Goal: Task Accomplishment & Management: Manage account settings

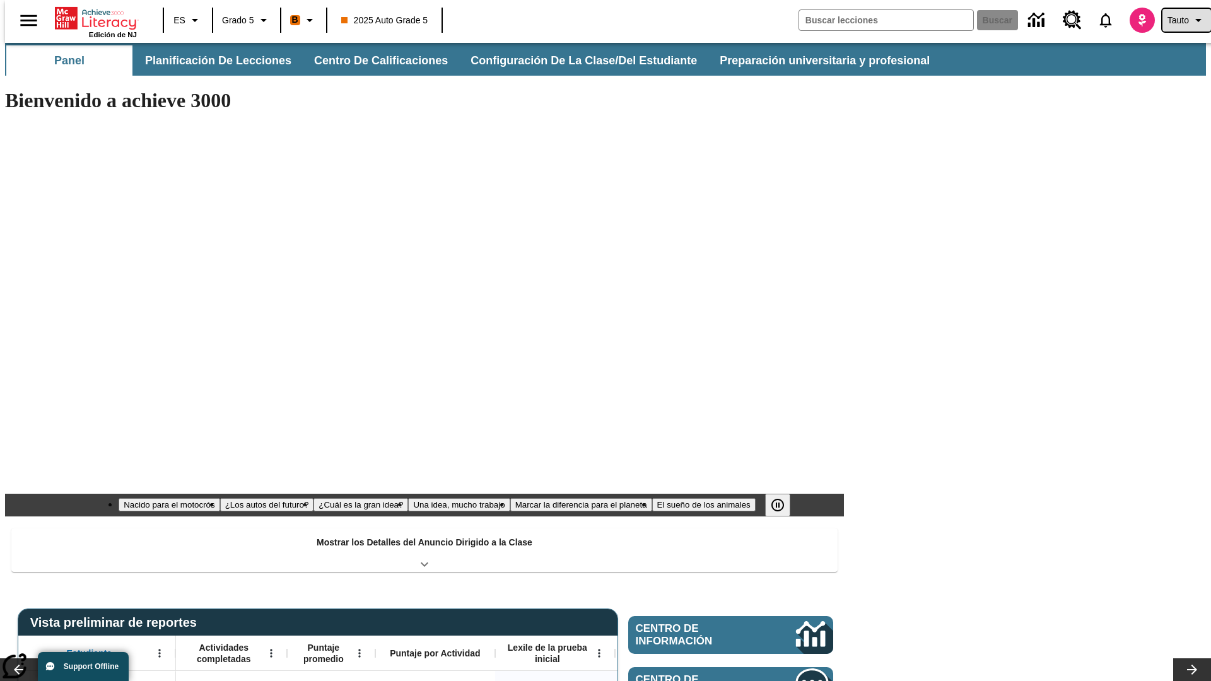
click at [1180, 20] on span "Tauto" at bounding box center [1178, 20] width 21 height 13
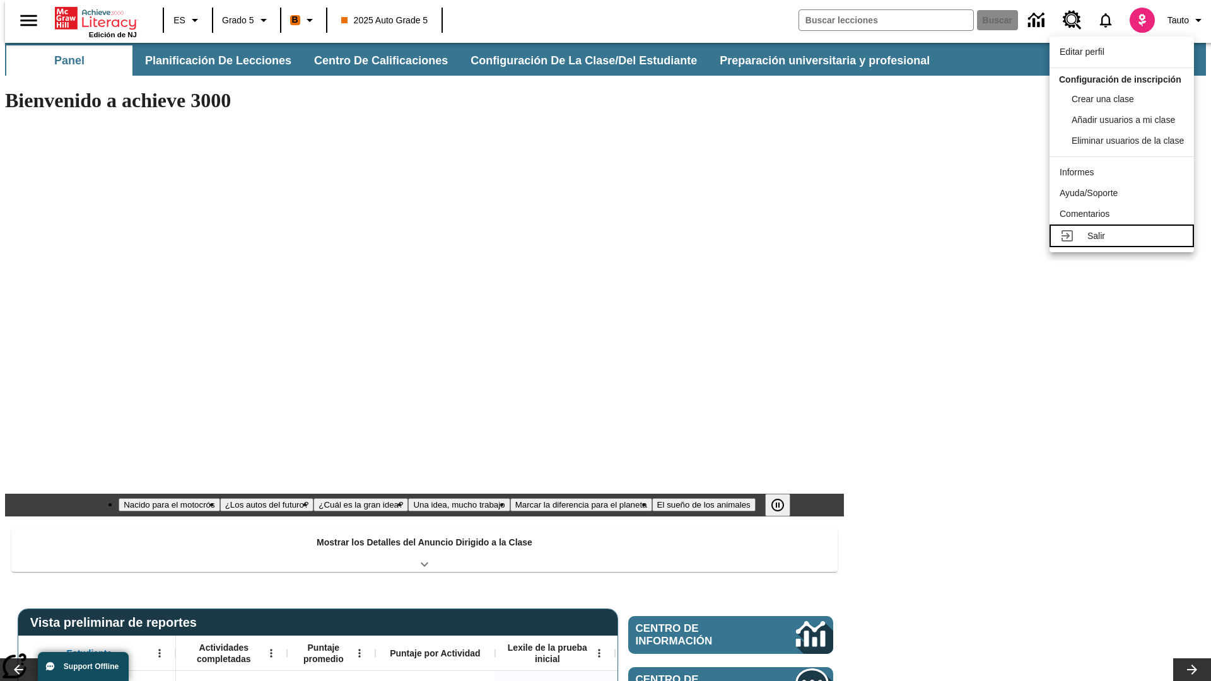
click at [1125, 243] on div "Salir" at bounding box center [1136, 236] width 97 height 13
